Goal: Find specific page/section: Find specific page/section

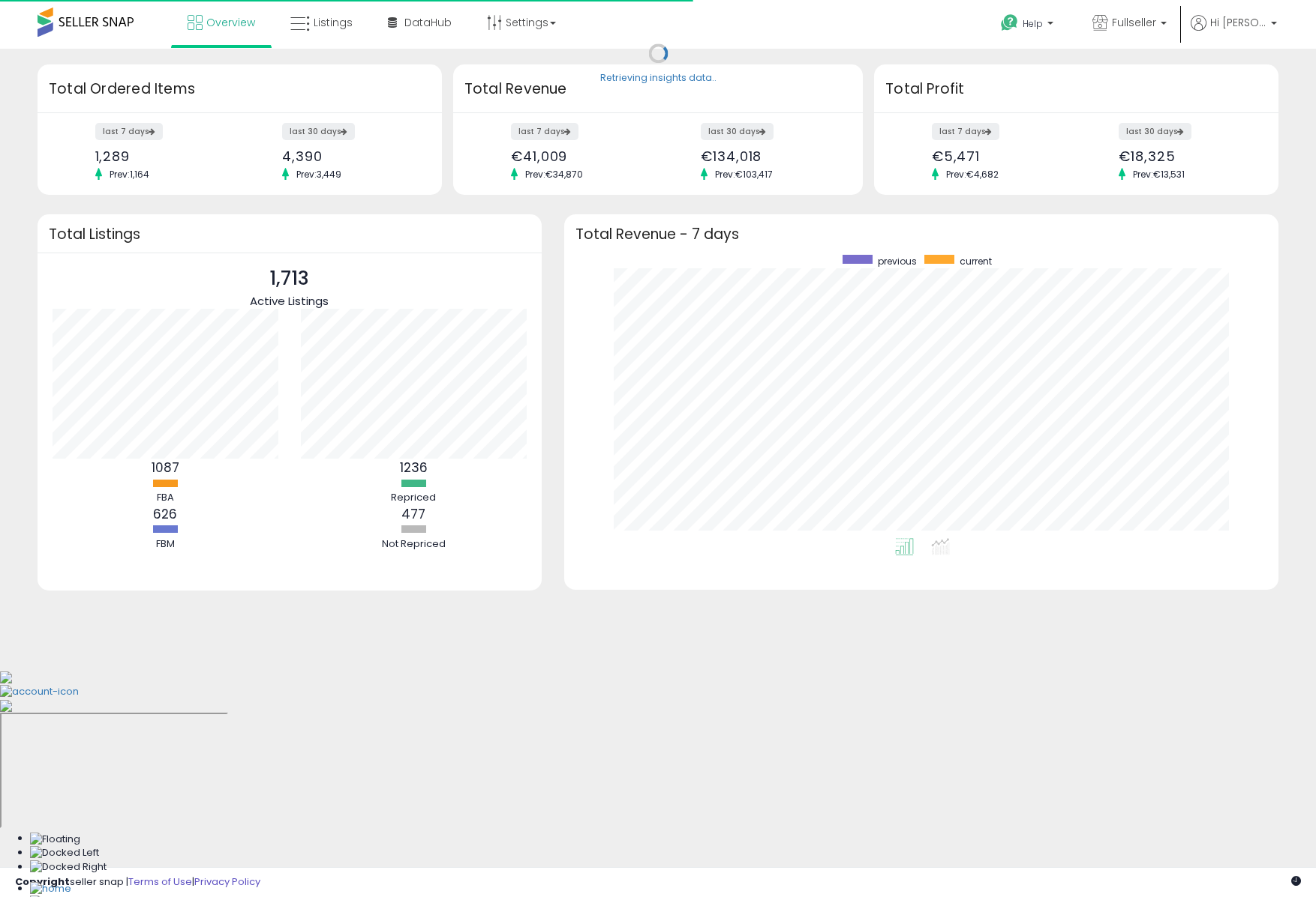
scroll to position [283, 684]
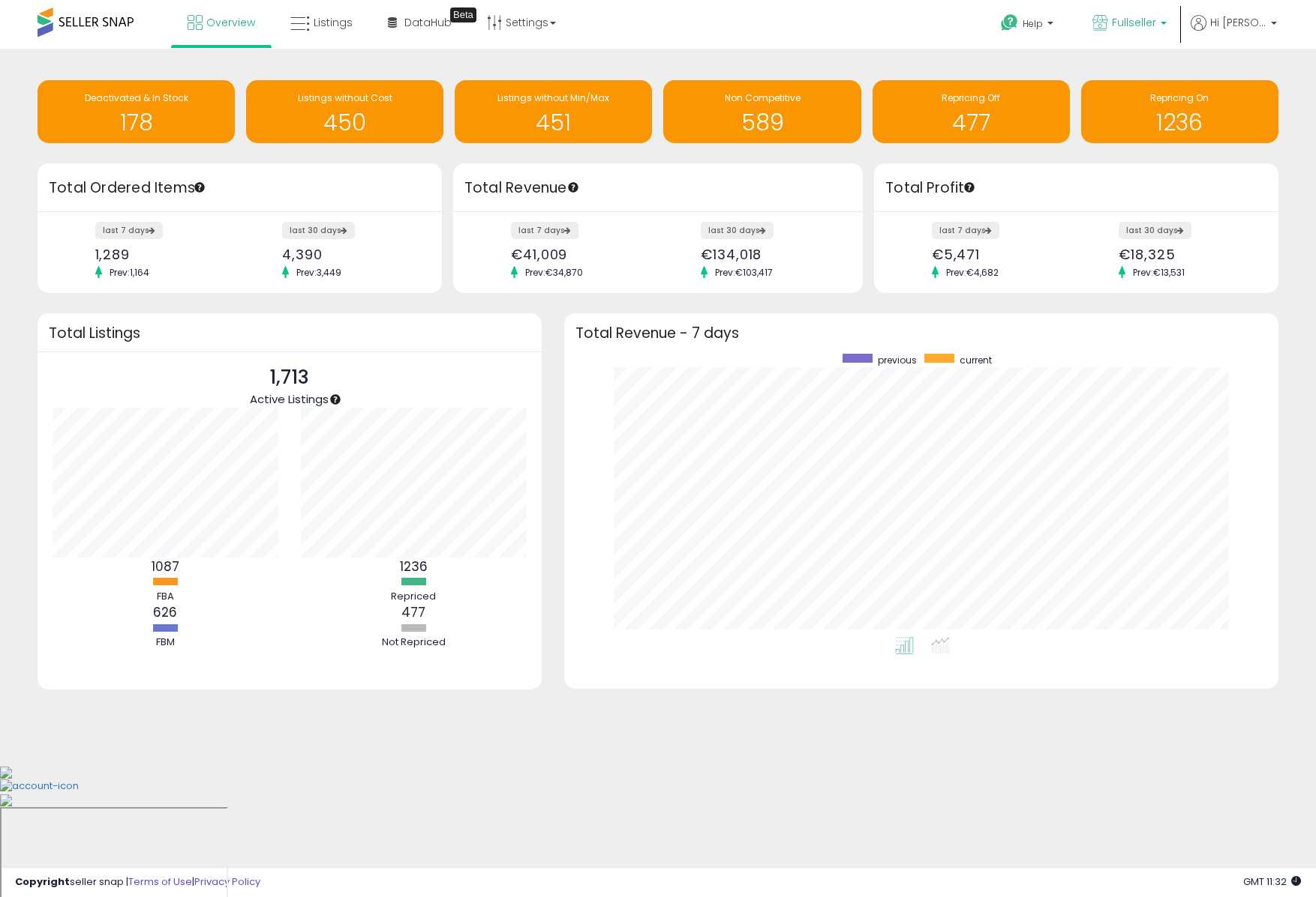
click at [1156, 25] on span "Fullseller" at bounding box center [1133, 23] width 44 height 15
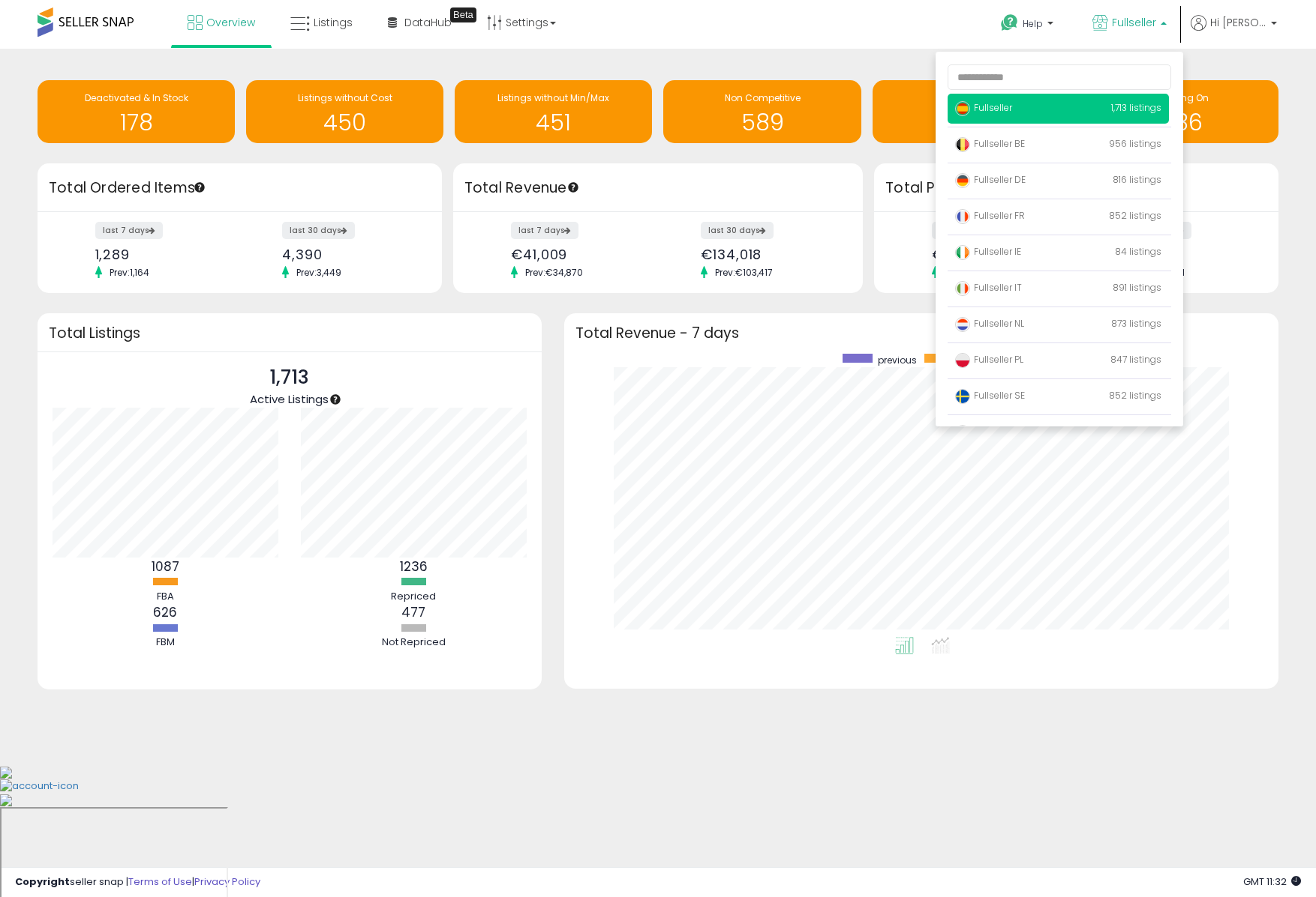
click at [767, 44] on div "Overview Listings Beta" at bounding box center [424, 32] width 869 height 64
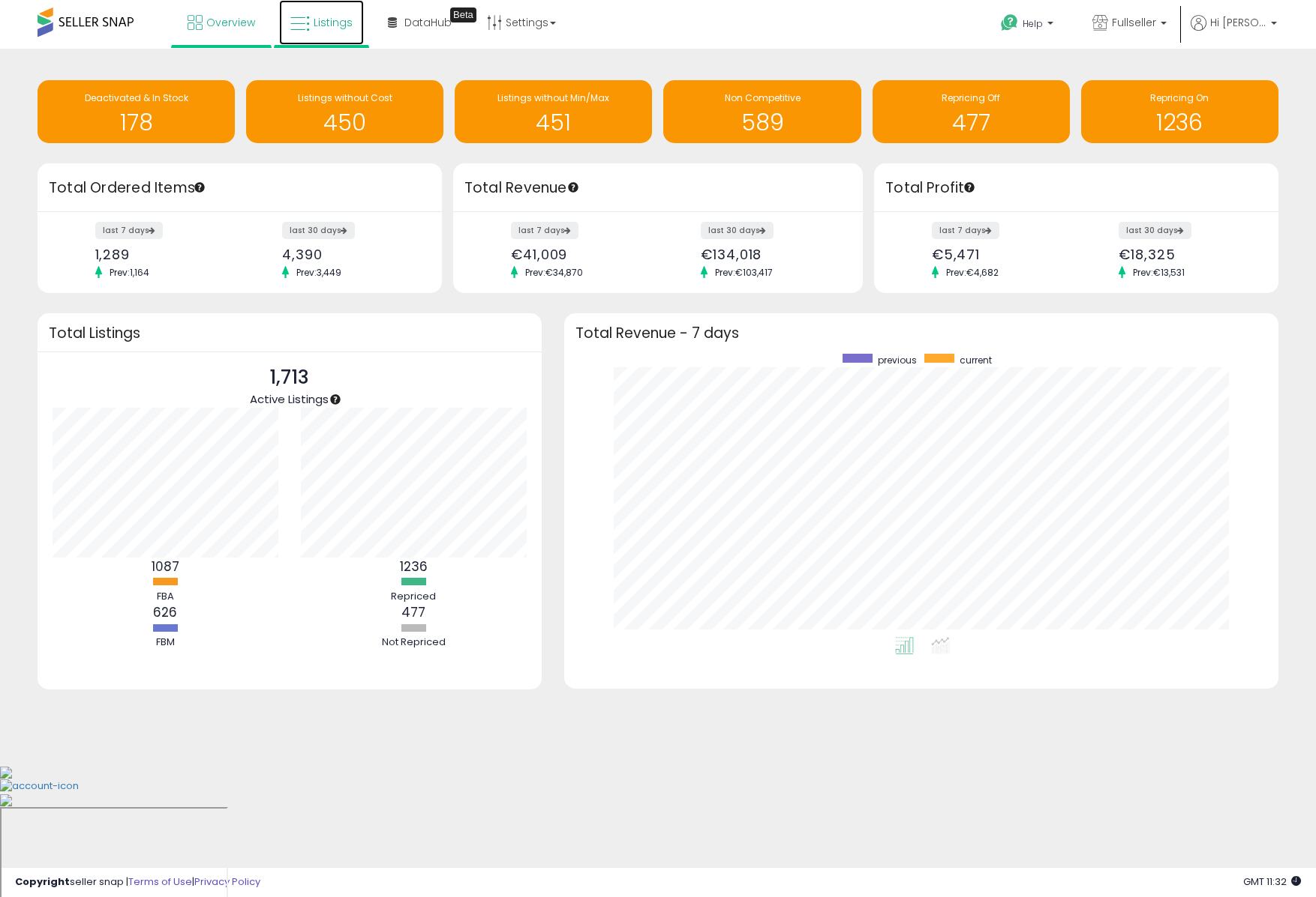
click at [340, 34] on link "Listings" at bounding box center [321, 23] width 85 height 45
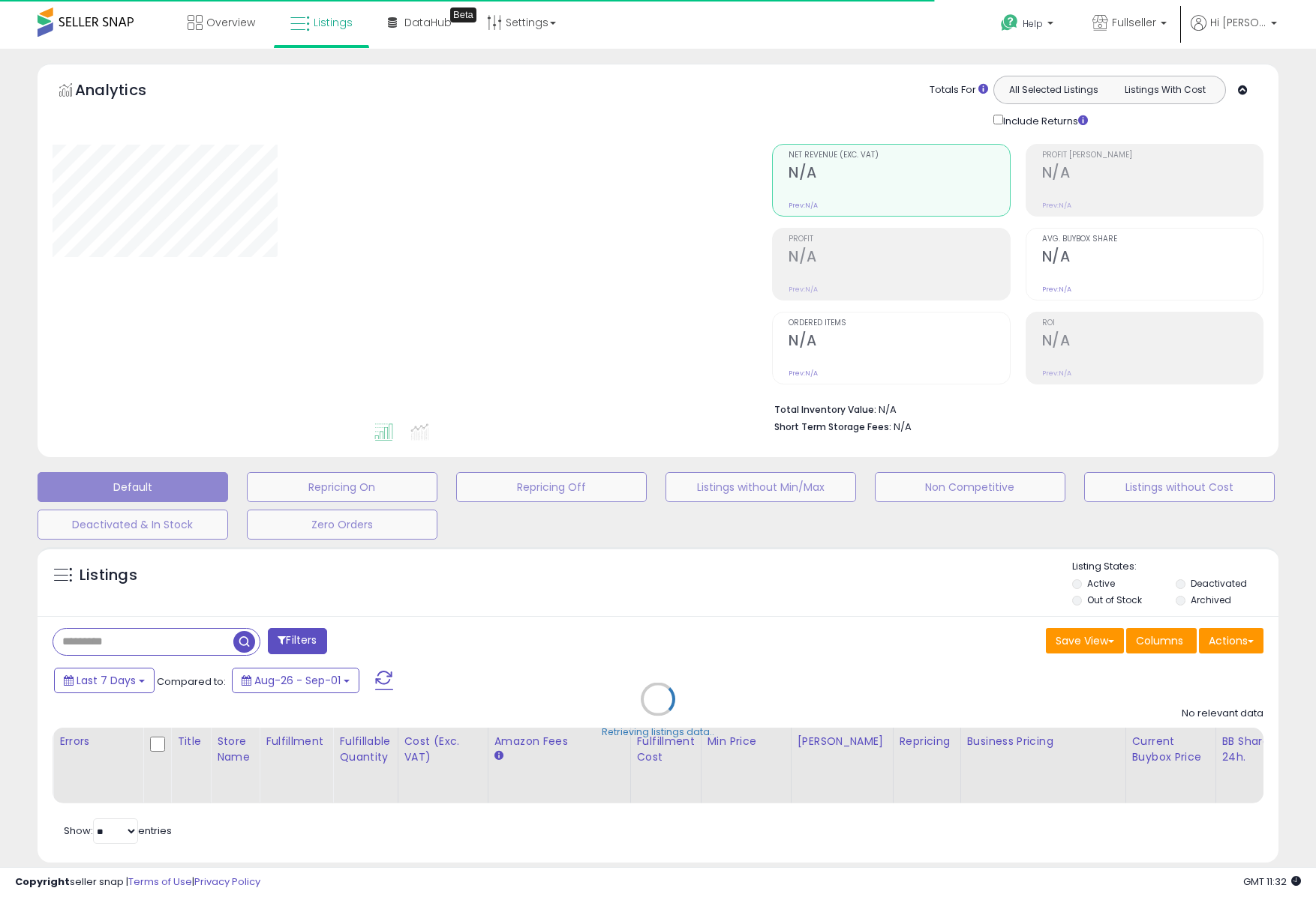
click at [121, 656] on div "Retrieving listings data.." at bounding box center [658, 711] width 1263 height 342
click at [123, 649] on div "Retrieving listings data.." at bounding box center [658, 711] width 1263 height 342
click at [126, 644] on div "Retrieving listings data.." at bounding box center [658, 711] width 1263 height 342
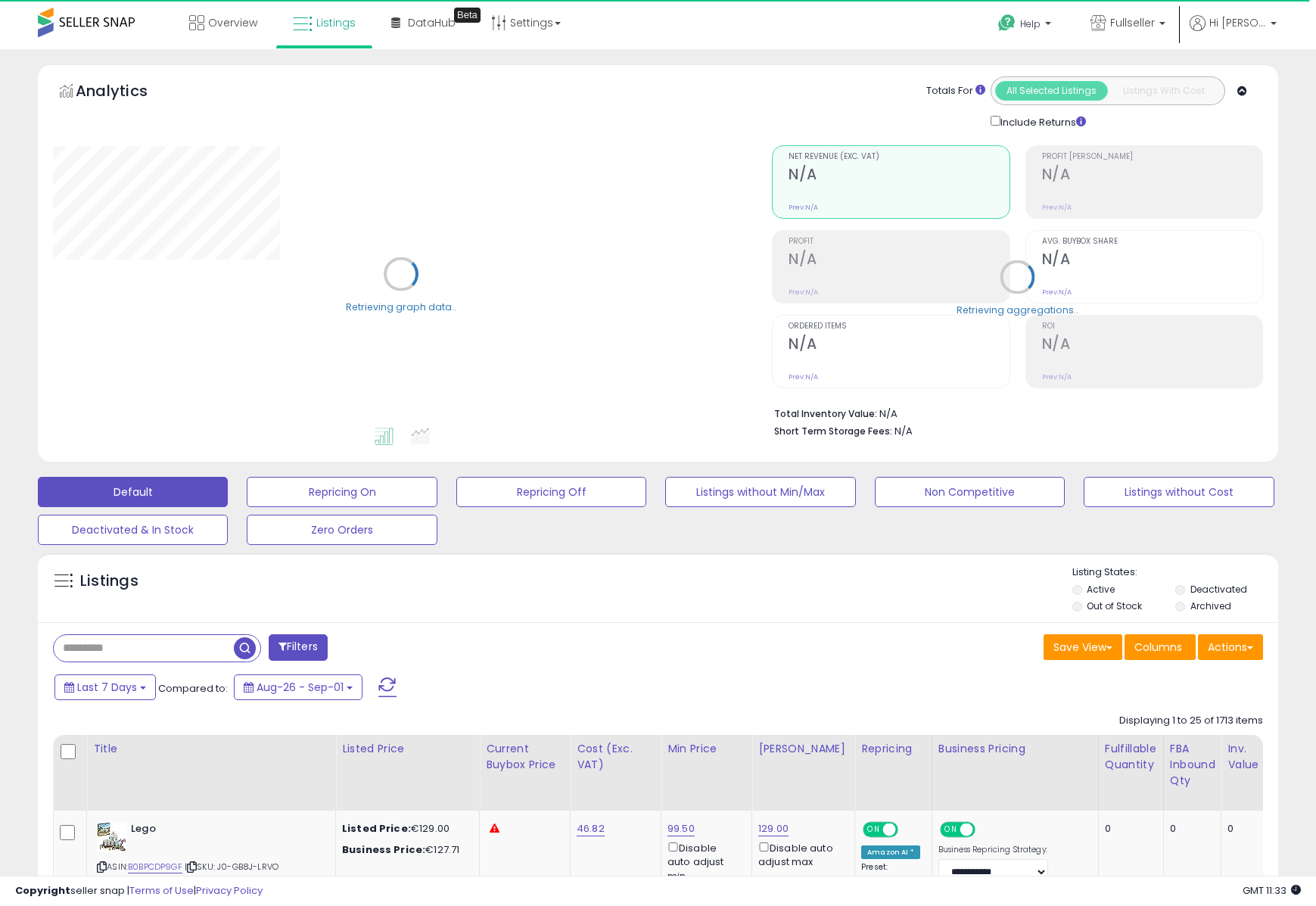
click at [134, 651] on input "text" at bounding box center [143, 648] width 180 height 26
paste input "**********"
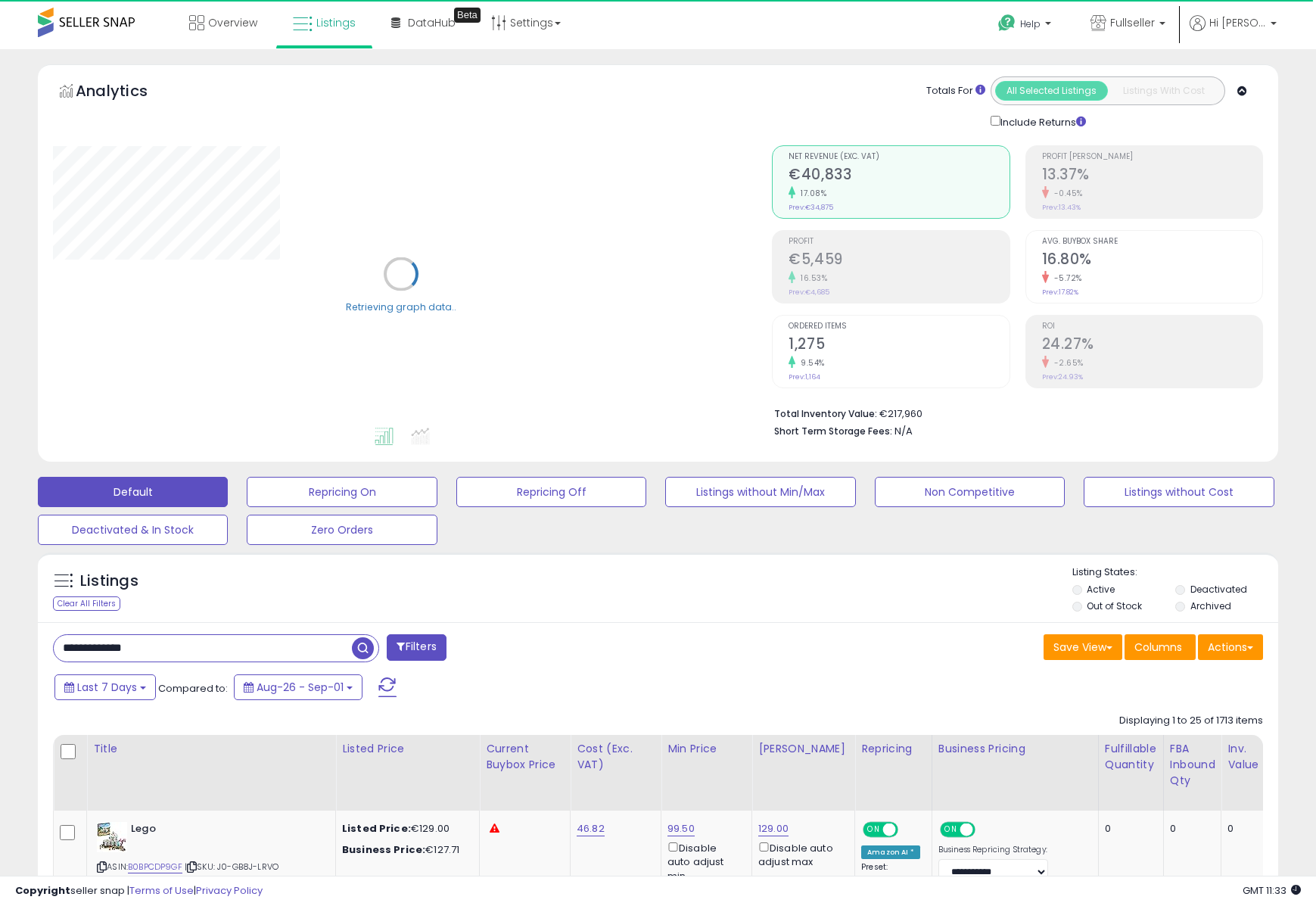
type input "**********"
click at [366, 655] on span "button" at bounding box center [363, 649] width 22 height 22
